Goal: Navigation & Orientation: Understand site structure

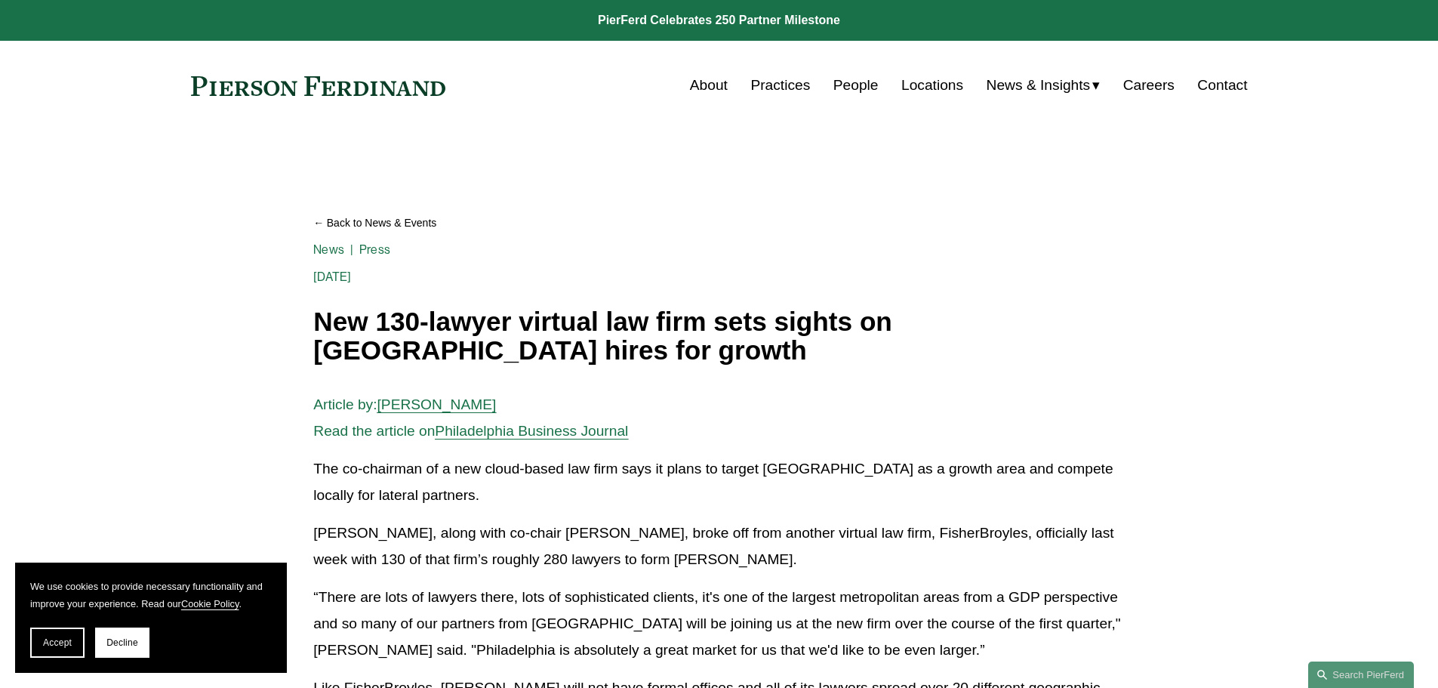
click at [695, 88] on link "About" at bounding box center [709, 85] width 38 height 29
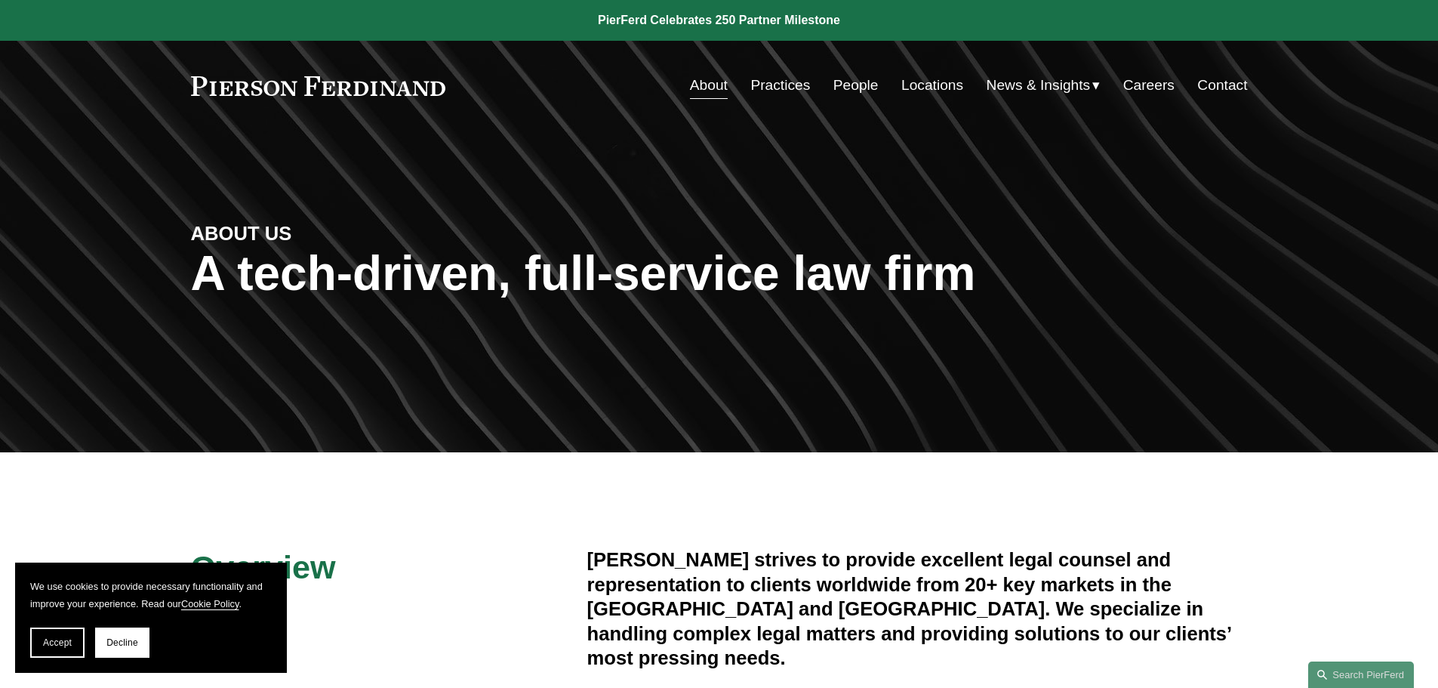
click at [787, 84] on link "Practices" at bounding box center [780, 85] width 60 height 29
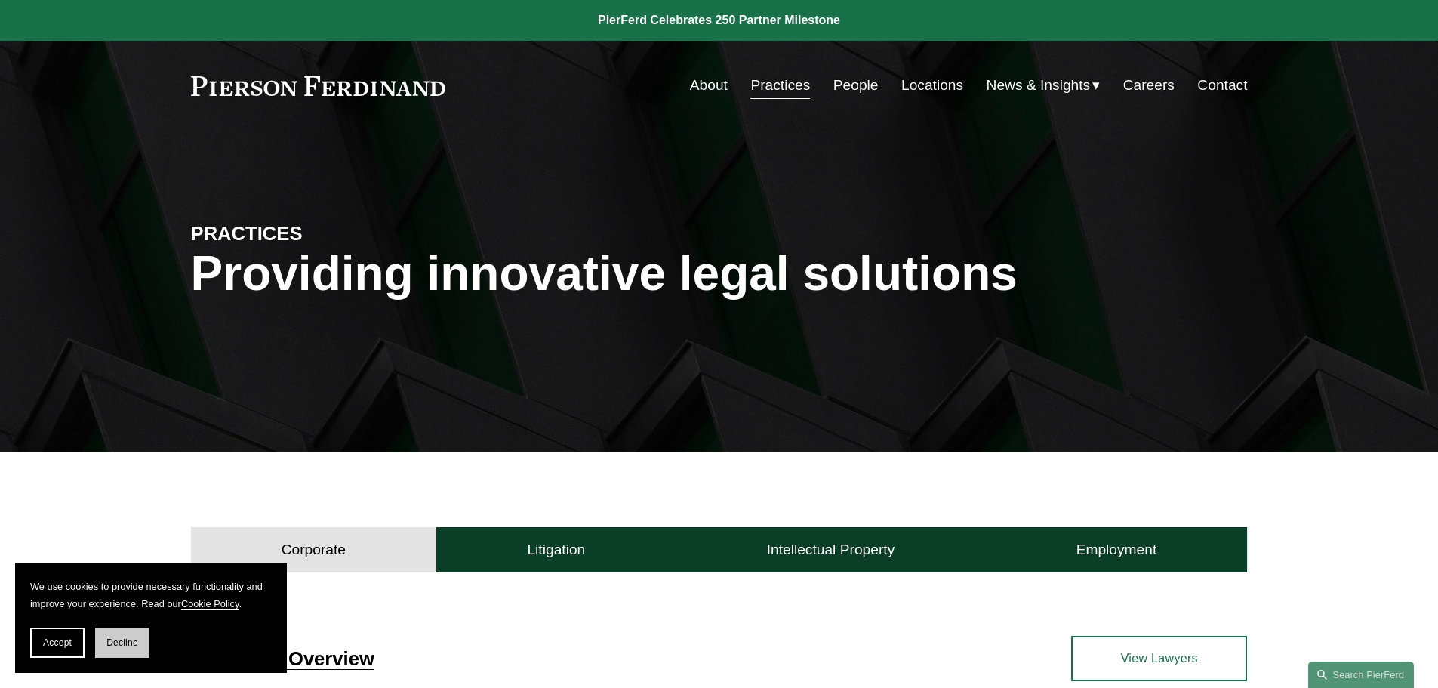
click at [134, 642] on span "Decline" at bounding box center [122, 642] width 32 height 11
